Goal: Entertainment & Leisure: Consume media (video, audio)

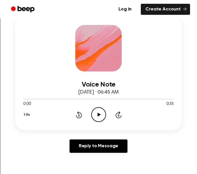
scroll to position [96, 0]
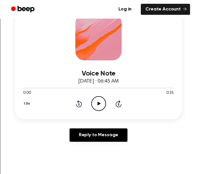
click at [100, 101] on icon "Play Audio" at bounding box center [98, 103] width 15 height 15
click at [100, 101] on icon "Pause Audio" at bounding box center [98, 103] width 15 height 15
click at [100, 101] on icon "Play Audio" at bounding box center [98, 103] width 15 height 15
click at [100, 101] on icon "Pause Audio" at bounding box center [98, 103] width 15 height 15
click at [93, 102] on icon "Play Audio" at bounding box center [98, 103] width 15 height 15
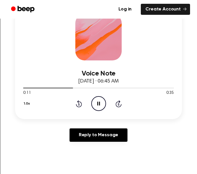
click at [93, 102] on icon "Pause Audio" at bounding box center [98, 103] width 15 height 15
click at [97, 103] on icon at bounding box center [98, 103] width 3 height 4
click at [78, 103] on icon at bounding box center [78, 104] width 1 height 2
click at [106, 105] on div "1.0x Rewind 5 seconds Play Audio Skip 5 seconds" at bounding box center [98, 103] width 151 height 15
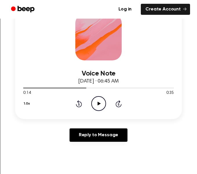
click at [100, 102] on icon "Play Audio" at bounding box center [98, 103] width 15 height 15
click at [100, 102] on icon "Pause Audio" at bounding box center [98, 103] width 15 height 15
click at [94, 104] on icon "Play Audio" at bounding box center [98, 103] width 15 height 15
click at [94, 104] on icon "Pause Audio" at bounding box center [98, 103] width 15 height 15
click at [98, 107] on icon "Play Audio" at bounding box center [98, 103] width 15 height 15
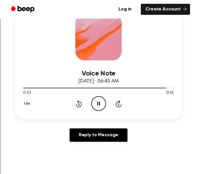
click at [98, 107] on icon "Pause Audio" at bounding box center [98, 103] width 15 height 15
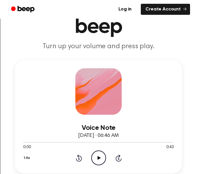
scroll to position [58, 0]
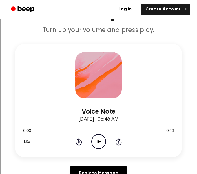
click at [98, 143] on icon at bounding box center [98, 141] width 3 height 4
click at [95, 144] on icon "Pause Audio" at bounding box center [98, 141] width 15 height 15
click at [109, 137] on div "1.0x Rewind 5 seconds Play Audio Skip 5 seconds" at bounding box center [98, 141] width 151 height 15
click at [101, 138] on icon "Play Audio" at bounding box center [98, 141] width 15 height 15
click at [101, 138] on icon "Pause Audio" at bounding box center [98, 141] width 15 height 15
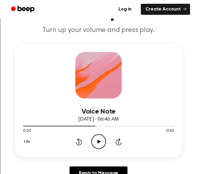
click at [100, 140] on icon "Play Audio" at bounding box center [98, 141] width 15 height 15
click at [93, 137] on circle at bounding box center [99, 141] width 14 height 14
click at [97, 144] on icon "Play Audio" at bounding box center [98, 141] width 15 height 15
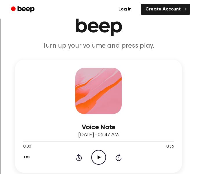
scroll to position [59, 0]
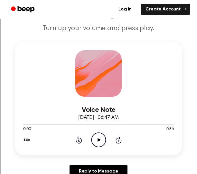
click at [103, 138] on icon "Play Audio" at bounding box center [98, 139] width 15 height 15
click at [103, 138] on icon "Pause Audio" at bounding box center [98, 139] width 15 height 15
click at [93, 141] on icon "Play Audio" at bounding box center [98, 139] width 15 height 15
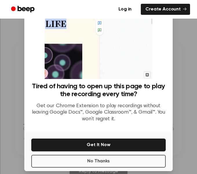
scroll to position [37, 0]
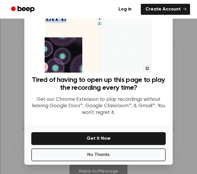
click at [99, 147] on div "No Thanks Get It Now" at bounding box center [98, 144] width 148 height 39
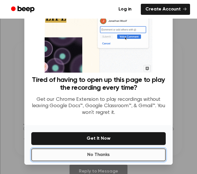
click at [102, 156] on button "No Thanks" at bounding box center [98, 154] width 135 height 13
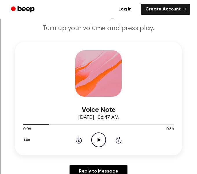
click at [102, 138] on icon "Play Audio" at bounding box center [98, 139] width 15 height 15
click at [102, 138] on icon "Pause Audio" at bounding box center [98, 139] width 15 height 15
click at [95, 142] on icon "Play Audio" at bounding box center [98, 139] width 15 height 15
click at [96, 143] on icon "Pause Audio" at bounding box center [98, 139] width 15 height 15
click at [99, 144] on icon "Play Audio" at bounding box center [98, 139] width 15 height 15
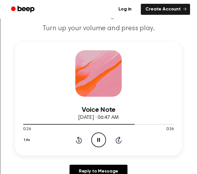
click at [99, 144] on icon "Pause Audio" at bounding box center [98, 139] width 15 height 15
click at [101, 144] on icon "Play Audio" at bounding box center [98, 139] width 15 height 15
click at [98, 141] on icon at bounding box center [98, 140] width 3 height 4
click at [98, 141] on icon "Play Audio" at bounding box center [98, 139] width 15 height 15
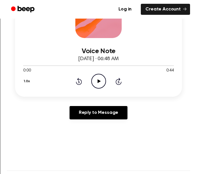
scroll to position [119, 0]
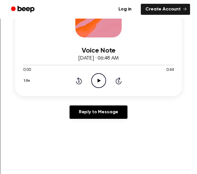
click at [97, 87] on icon "Play Audio" at bounding box center [98, 80] width 15 height 15
click at [102, 79] on icon "Pause Audio" at bounding box center [98, 80] width 15 height 15
click at [89, 87] on div "1.0x Rewind 5 seconds Play Audio Skip 5 seconds" at bounding box center [98, 80] width 151 height 15
click at [91, 86] on icon "Play Audio" at bounding box center [98, 80] width 15 height 15
click at [101, 79] on icon "Pause Audio" at bounding box center [98, 80] width 15 height 15
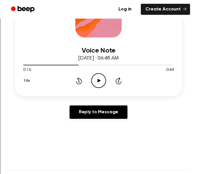
click at [101, 80] on icon "Play Audio" at bounding box center [98, 80] width 15 height 15
click at [101, 80] on icon "Pause Audio" at bounding box center [98, 80] width 15 height 15
click at [102, 81] on icon "Play Audio" at bounding box center [98, 80] width 15 height 15
click at [102, 81] on icon "Pause Audio" at bounding box center [98, 80] width 15 height 15
click at [98, 82] on icon at bounding box center [98, 81] width 3 height 4
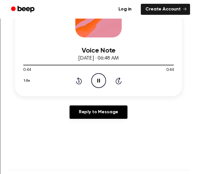
click at [98, 82] on icon "Pause Audio" at bounding box center [98, 80] width 15 height 15
